Goal: Information Seeking & Learning: Learn about a topic

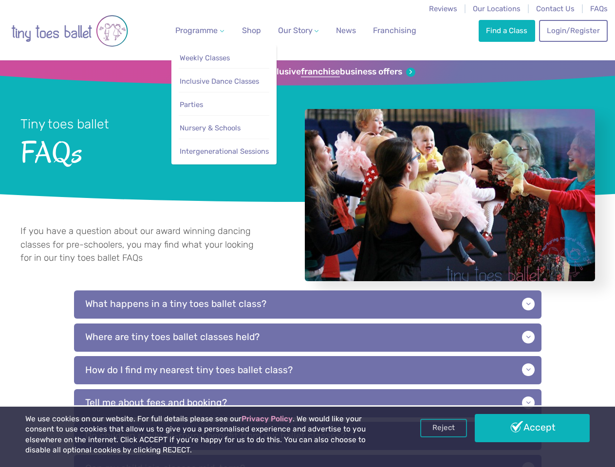
click at [198, 30] on span "Programme" at bounding box center [196, 30] width 42 height 9
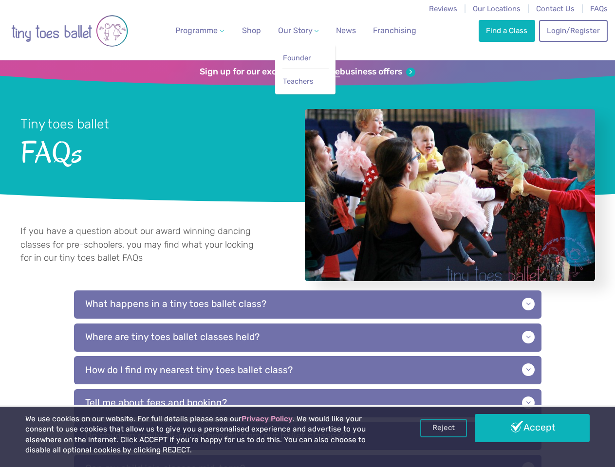
click at [290, 30] on span "Our Story" at bounding box center [295, 30] width 35 height 9
click at [307, 72] on strong "franchise" at bounding box center [320, 72] width 39 height 11
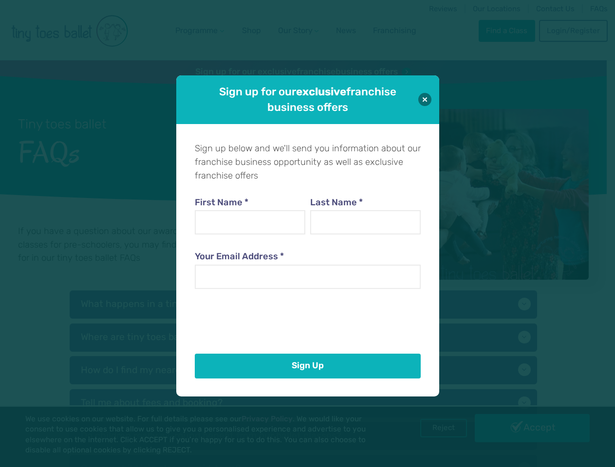
click at [308, 315] on iframe at bounding box center [269, 319] width 148 height 38
click at [308, 349] on div "First Name * Last Name * Your Email Address *" at bounding box center [308, 264] width 226 height 169
click at [308, 381] on div "Sign up below and we'll send you information about our franchise business oppor…" at bounding box center [307, 260] width 263 height 273
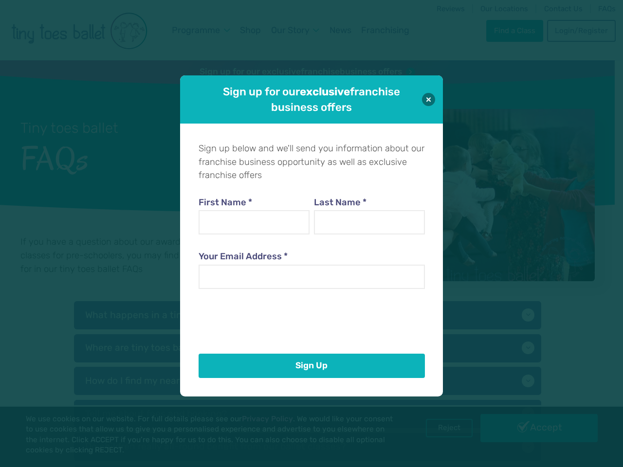
click at [443, 428] on div "Sign up for our exclusive franchise business offers Sign up below and we'll sen…" at bounding box center [311, 233] width 623 height 467
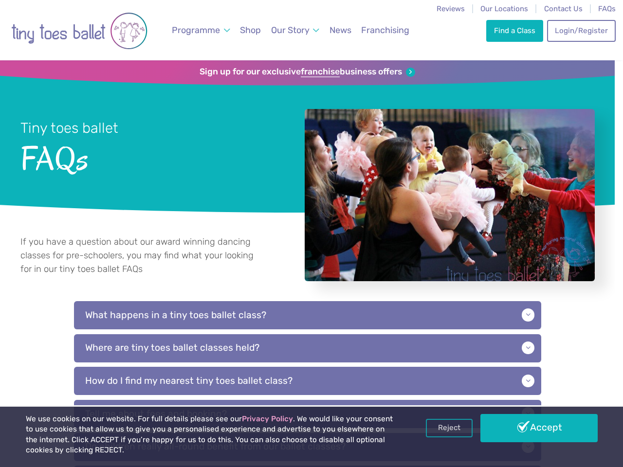
click at [532, 428] on div "Sign up for our exclusive franchise business offers Sign up below and we'll sen…" at bounding box center [311, 233] width 623 height 467
